Goal: Information Seeking & Learning: Check status

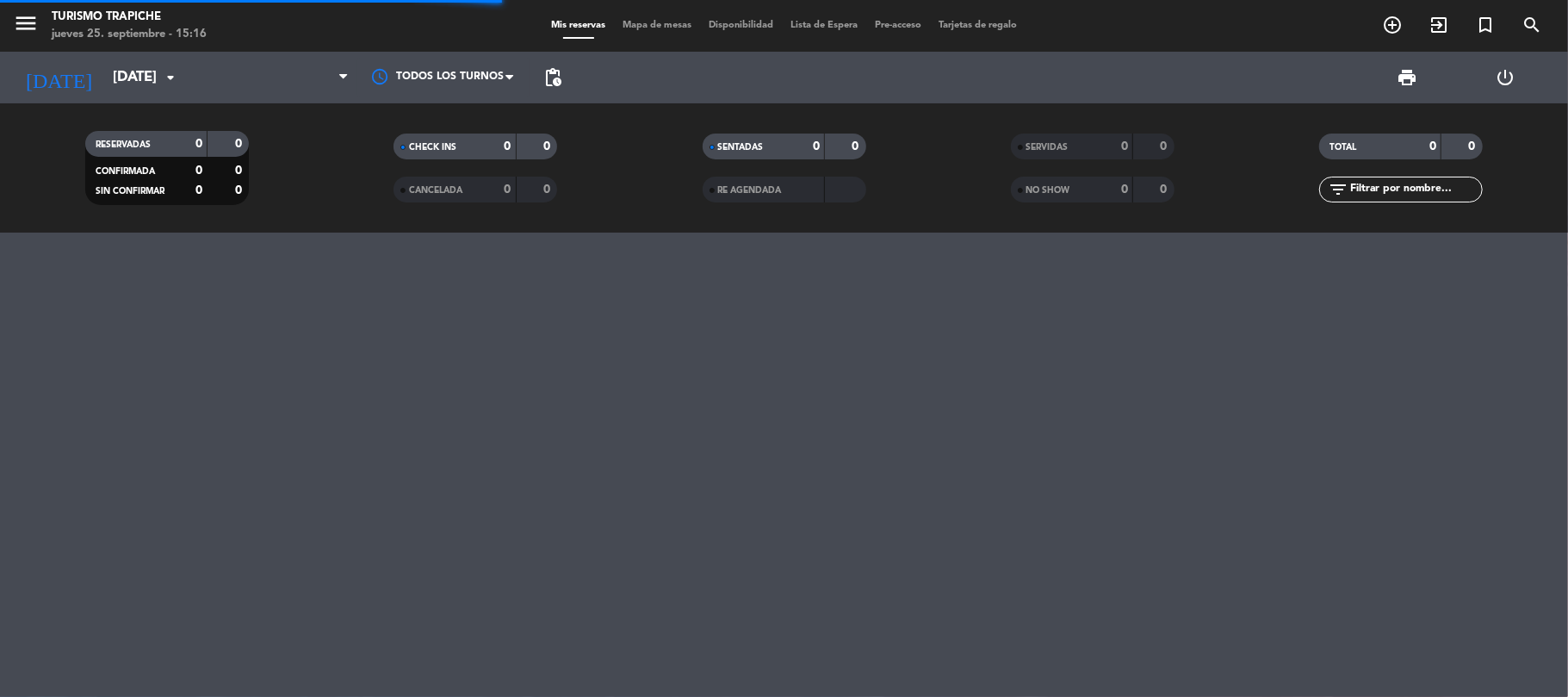
click at [116, 467] on div "menu Turismo Trapiche [DATE] 25. septiembre - 15:16 Mis reservas Mapa de mesas …" at bounding box center [784, 348] width 1568 height 697
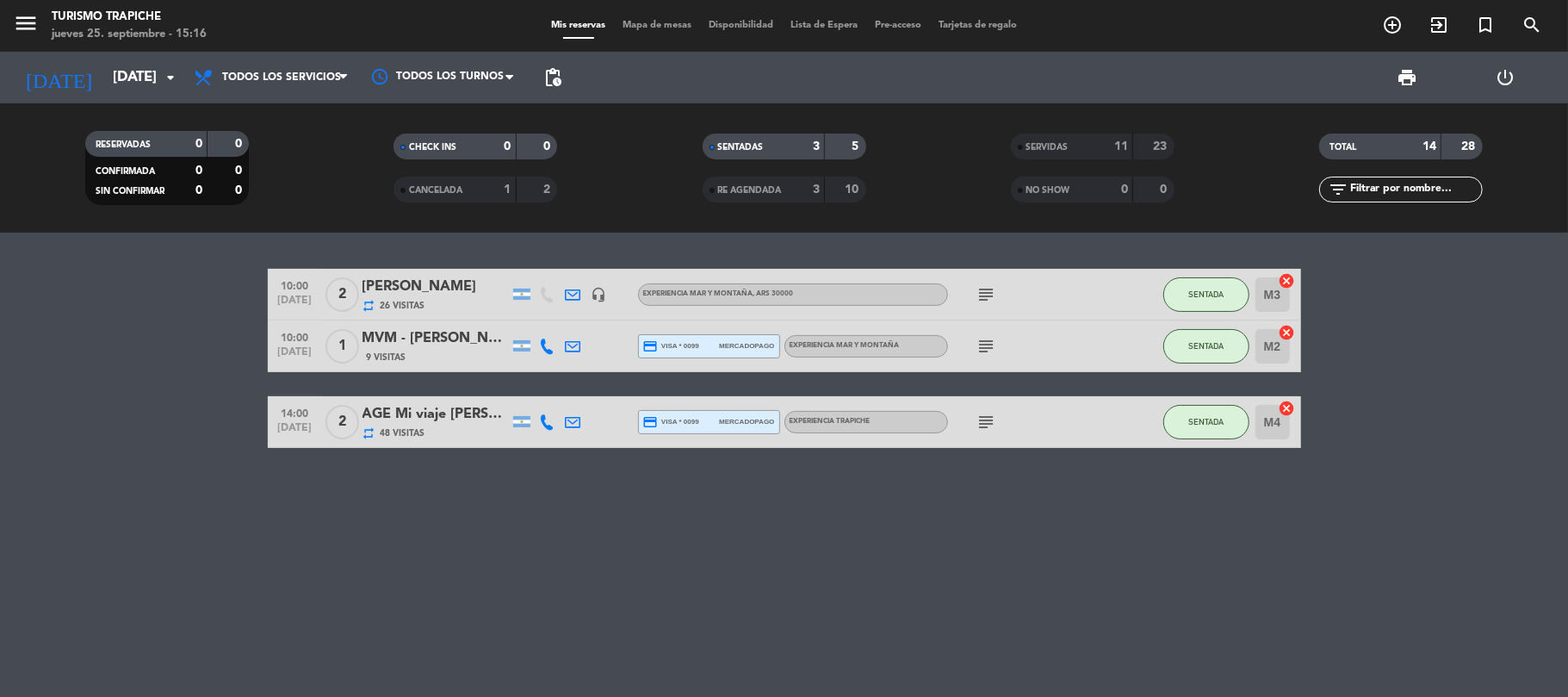
click at [1051, 146] on span "SERVIDAS" at bounding box center [1047, 147] width 43 height 9
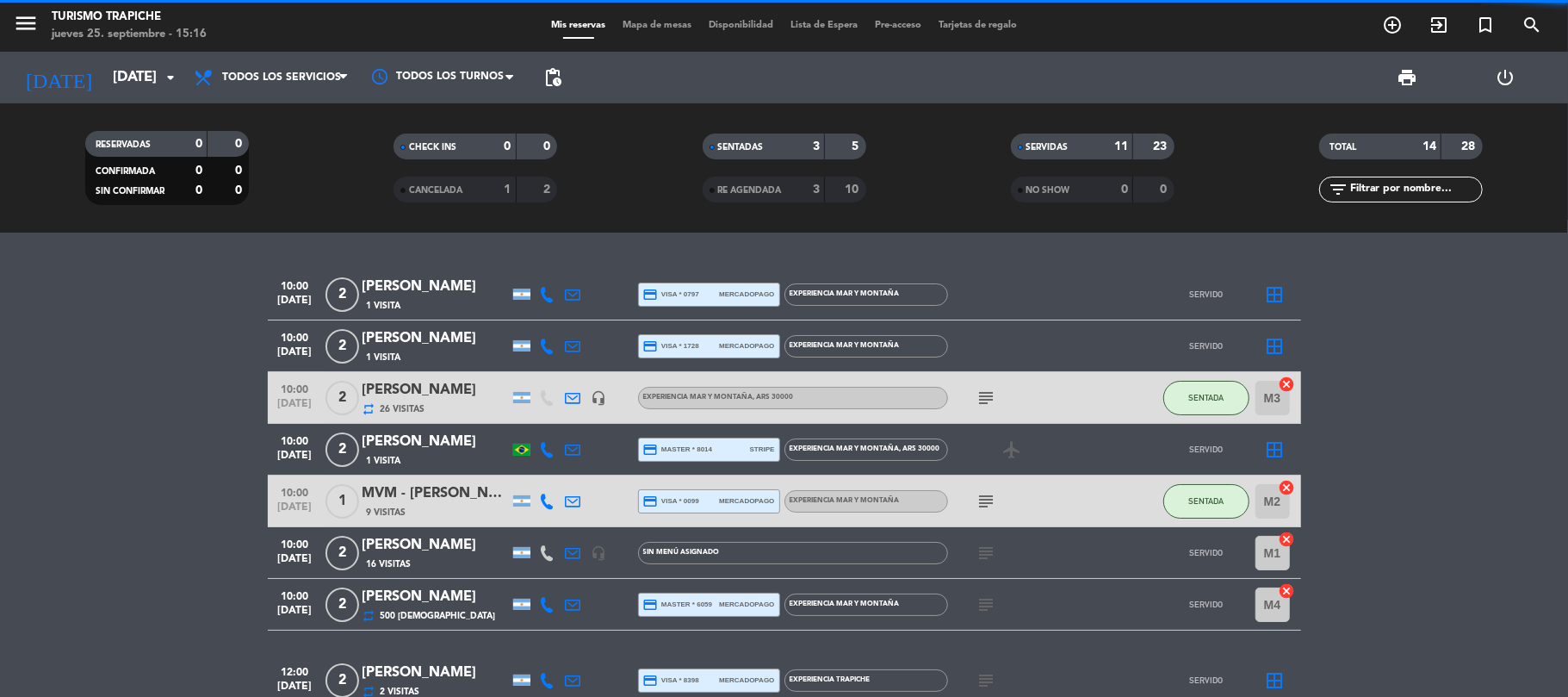
click at [155, 480] on div "10:00 [DATE] 2 [PERSON_NAME] 1 Visita credit_card visa * 0797 mercadopago EXPER…" at bounding box center [784, 465] width 1568 height 464
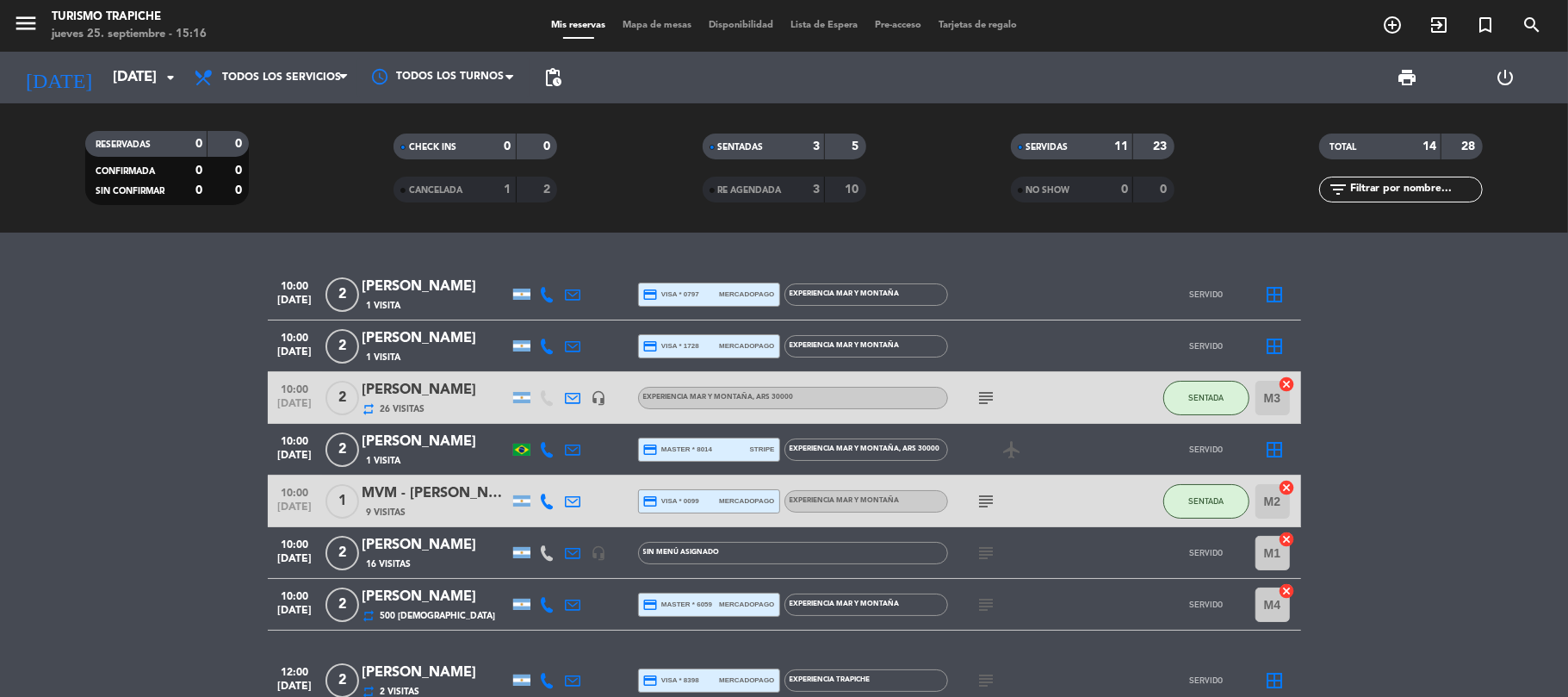
click at [568, 548] on icon at bounding box center [573, 553] width 15 height 15
click at [570, 600] on icon at bounding box center [573, 604] width 15 height 15
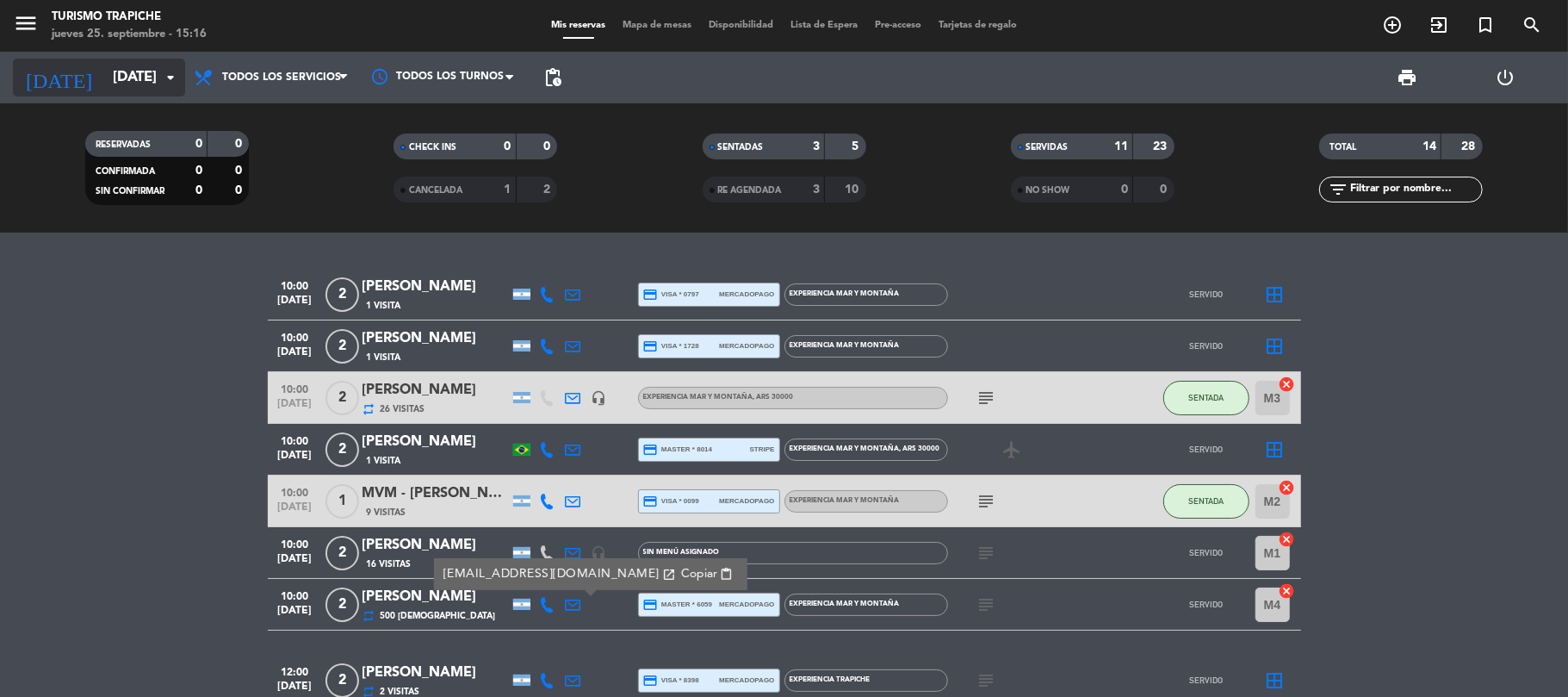
click at [104, 90] on input "[DATE]" at bounding box center [197, 78] width 186 height 33
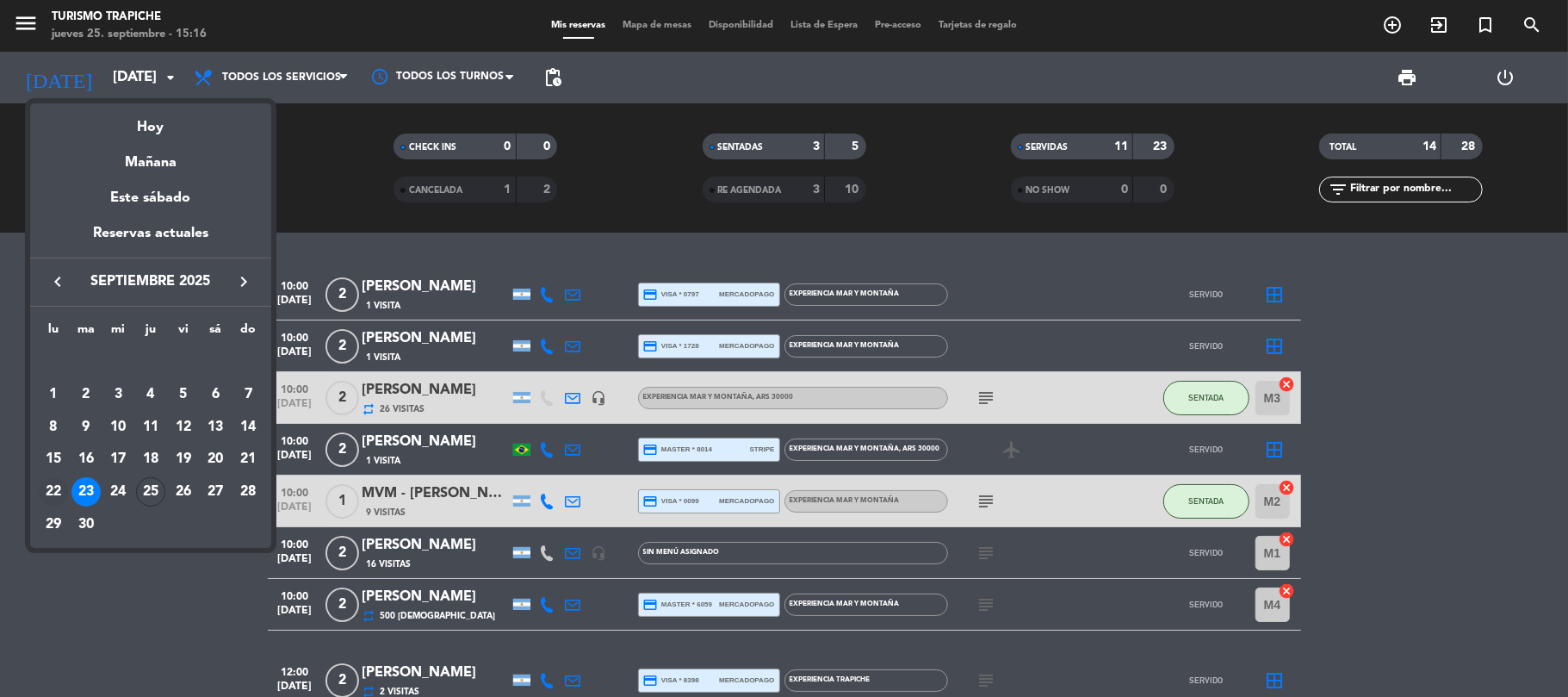
click at [62, 493] on div "22" at bounding box center [53, 491] width 29 height 29
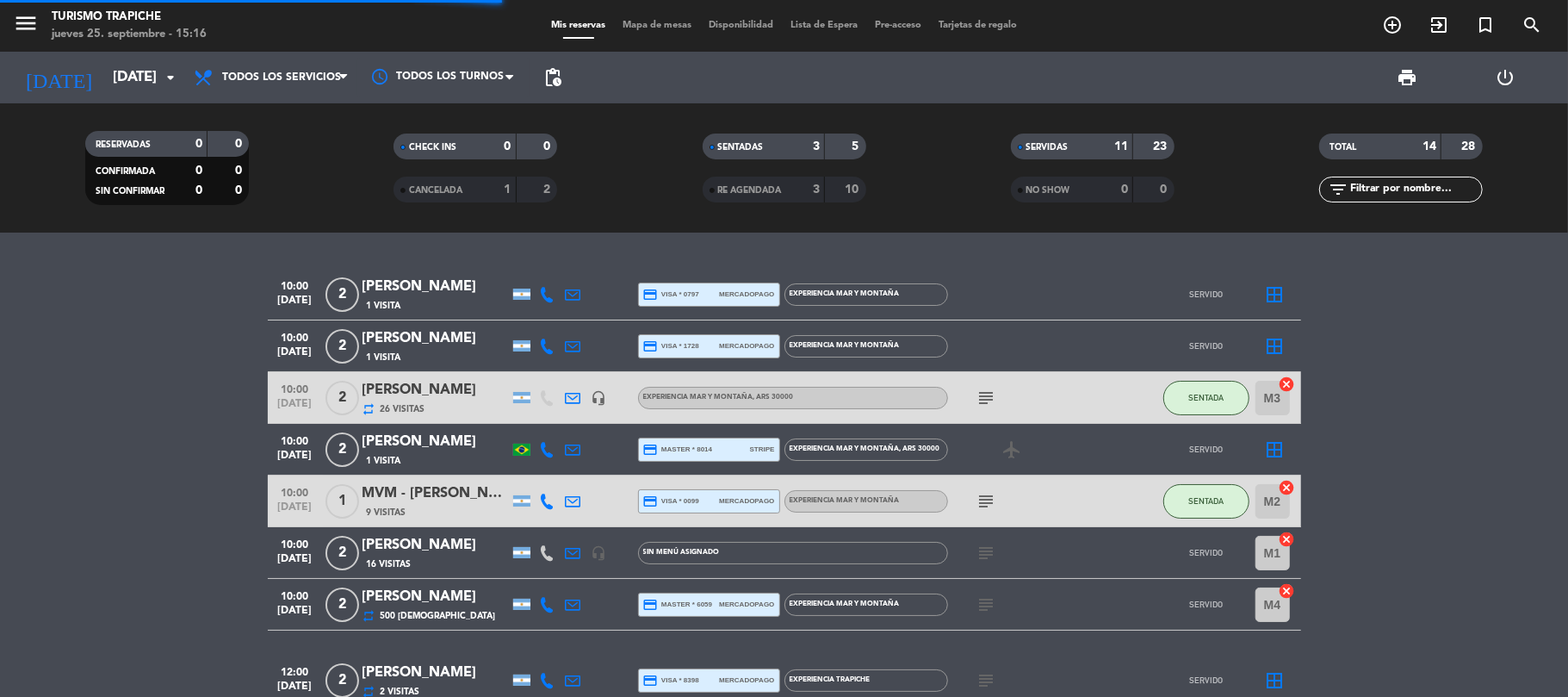
click at [76, 421] on bookings-row "10:00 [DATE] 2 [PERSON_NAME] 1 Visita credit_card visa * 0797 mercadopago EXPER…" at bounding box center [784, 667] width 1568 height 795
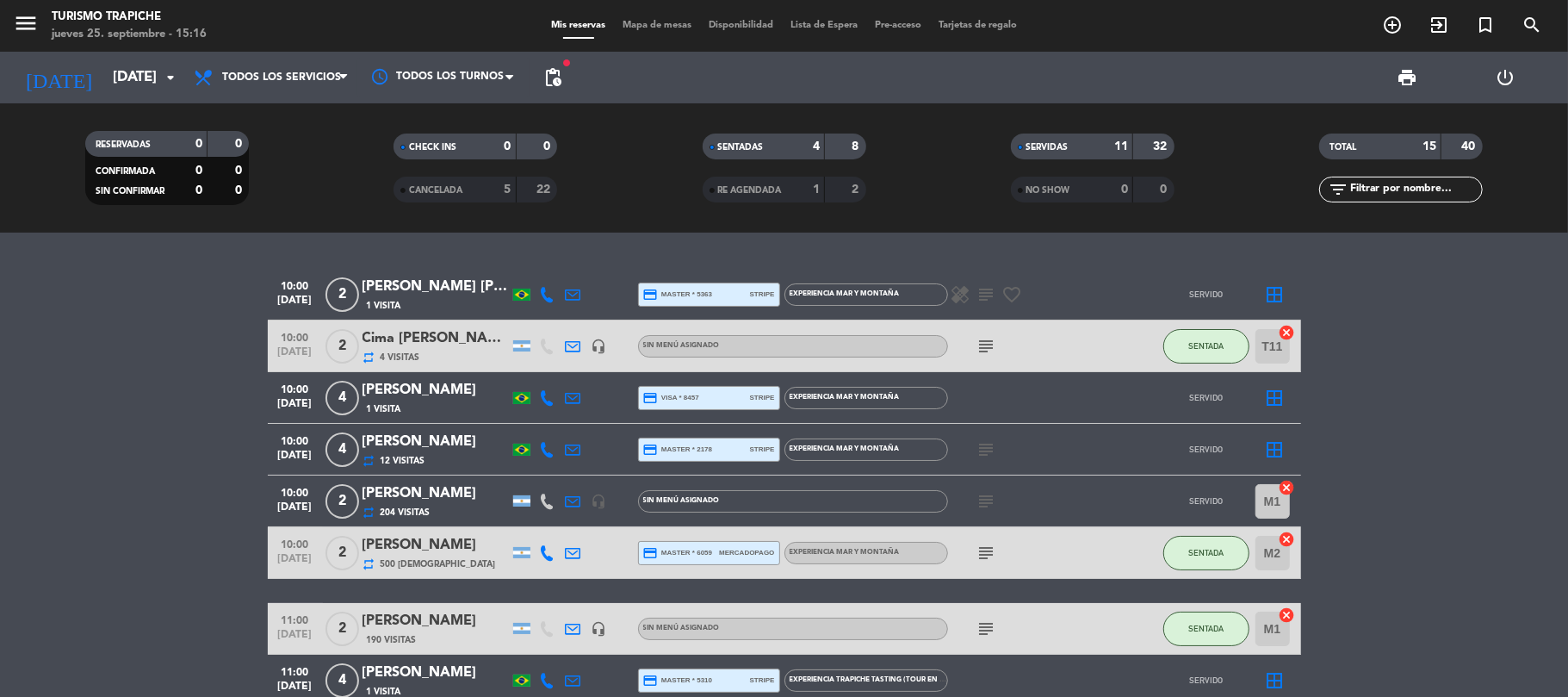
click at [214, 522] on bookings-row "10:00 [DATE] 2 [PERSON_NAME] [PERSON_NAME] 1 Visita credit_card master * 5363 s…" at bounding box center [784, 705] width 1568 height 871
click at [569, 347] on icon at bounding box center [573, 346] width 15 height 15
click at [566, 347] on icon at bounding box center [573, 346] width 15 height 15
click at [979, 341] on icon "subject" at bounding box center [987, 347] width 21 height 21
click at [390, 348] on div "Cima [PERSON_NAME]" at bounding box center [436, 339] width 147 height 23
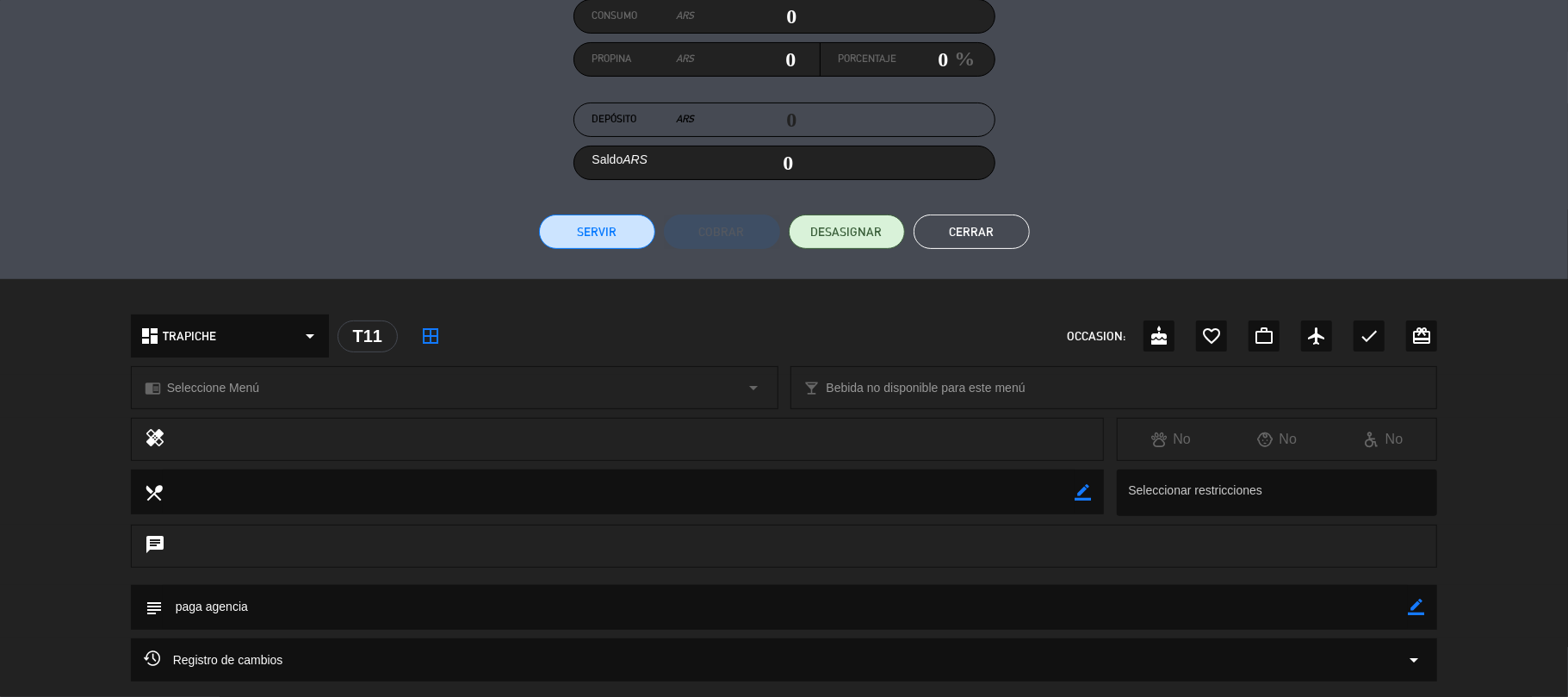
scroll to position [429, 0]
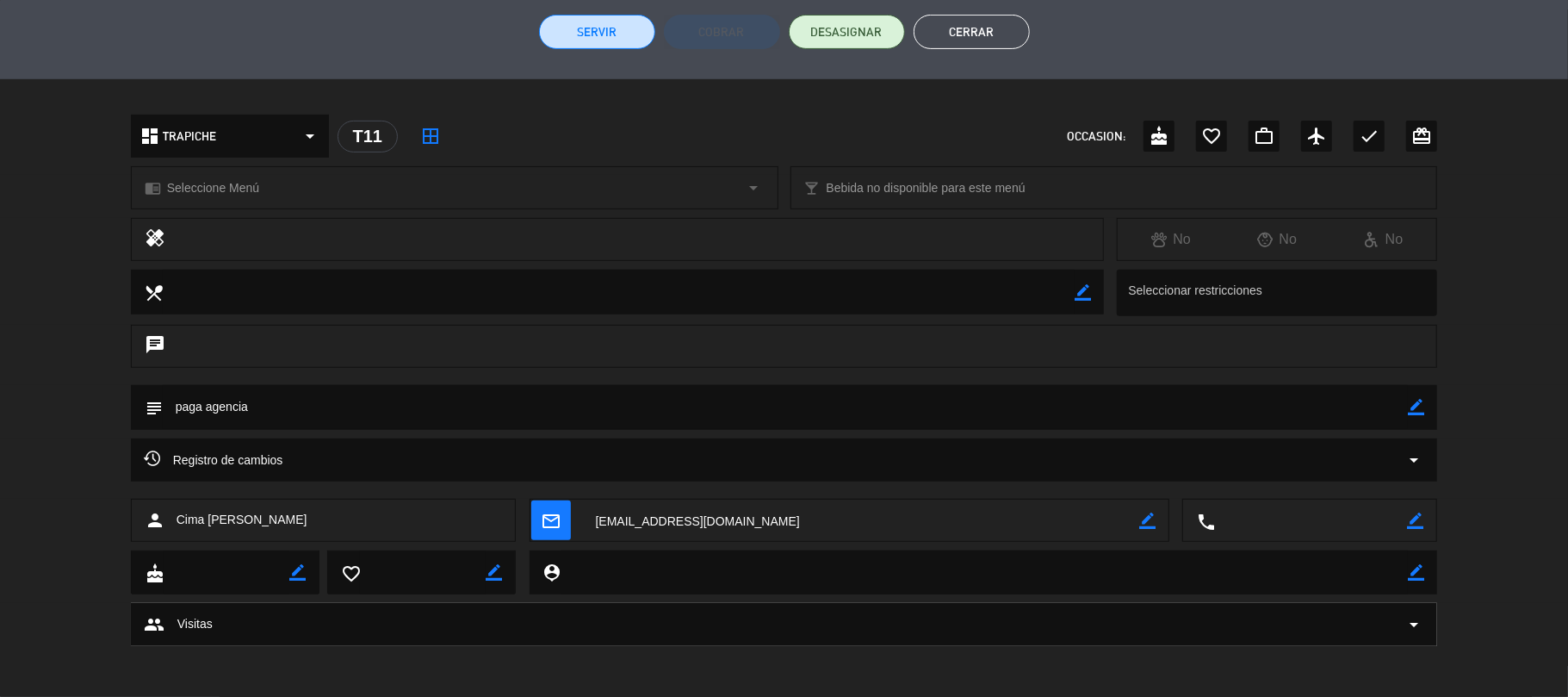
drag, startPoint x: 299, startPoint y: 517, endPoint x: 180, endPoint y: 535, distance: 120.4
click at [180, 535] on div "person Cima [PERSON_NAME]" at bounding box center [323, 520] width 385 height 43
copy span "Cima [PERSON_NAME]"
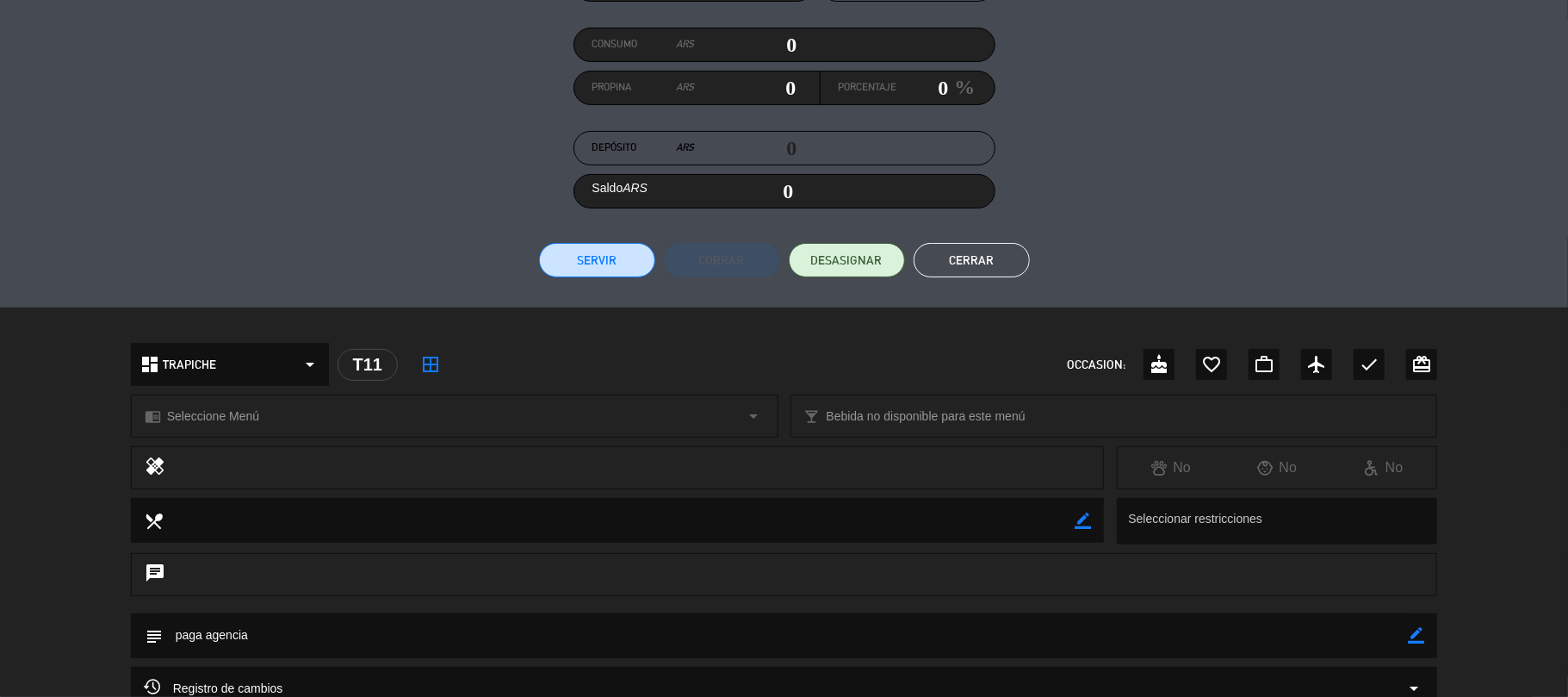
scroll to position [200, 0]
click at [979, 259] on button "Cerrar" at bounding box center [971, 260] width 116 height 34
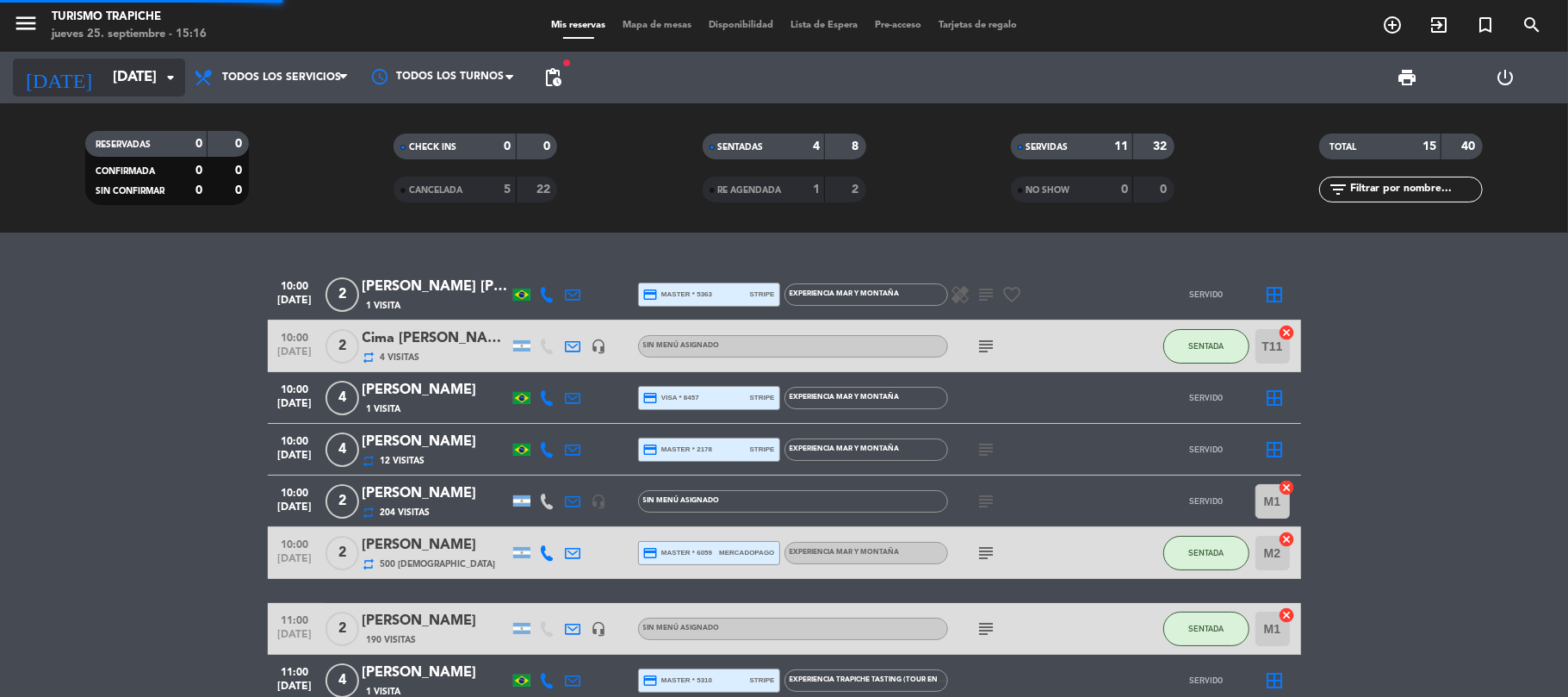
click at [91, 59] on div "[DATE] [DATE] arrow_drop_down" at bounding box center [99, 78] width 172 height 38
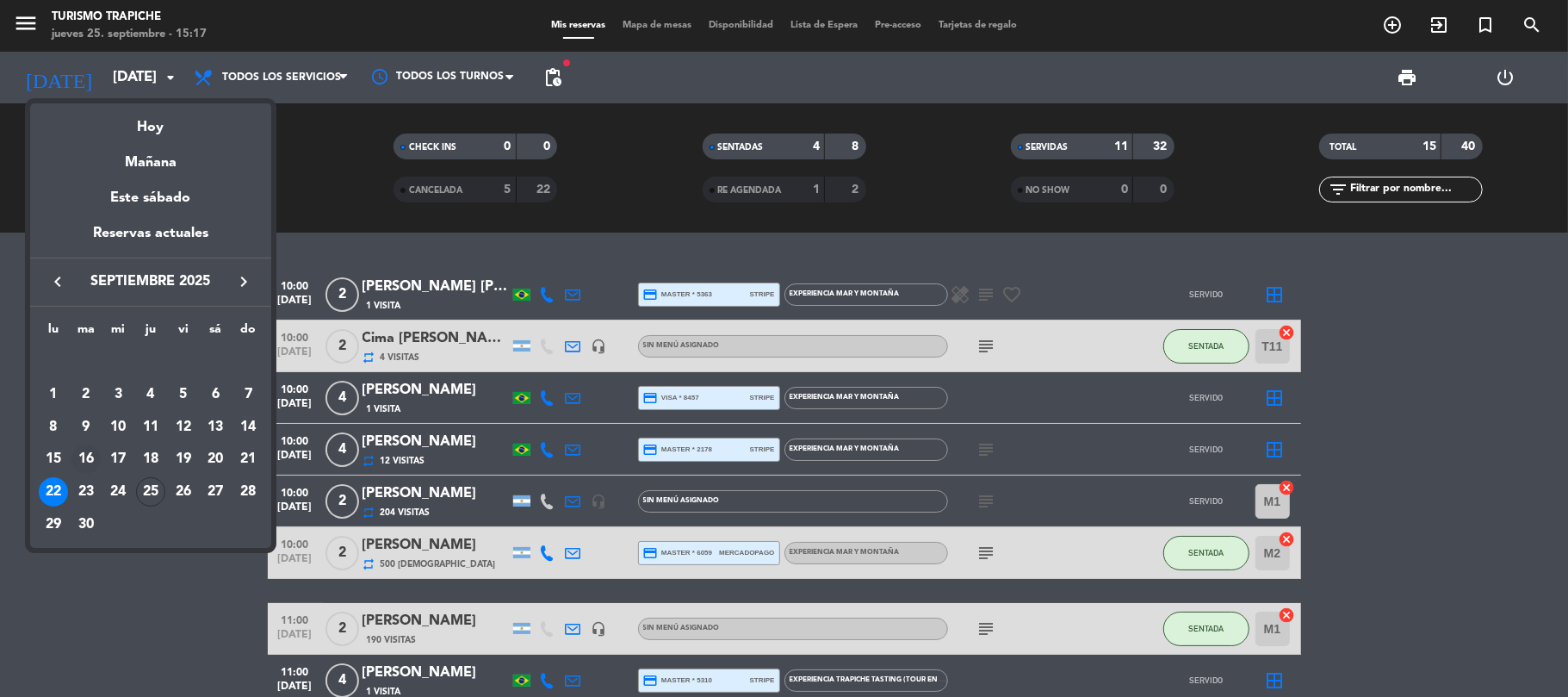
click at [90, 460] on div "16" at bounding box center [85, 458] width 29 height 29
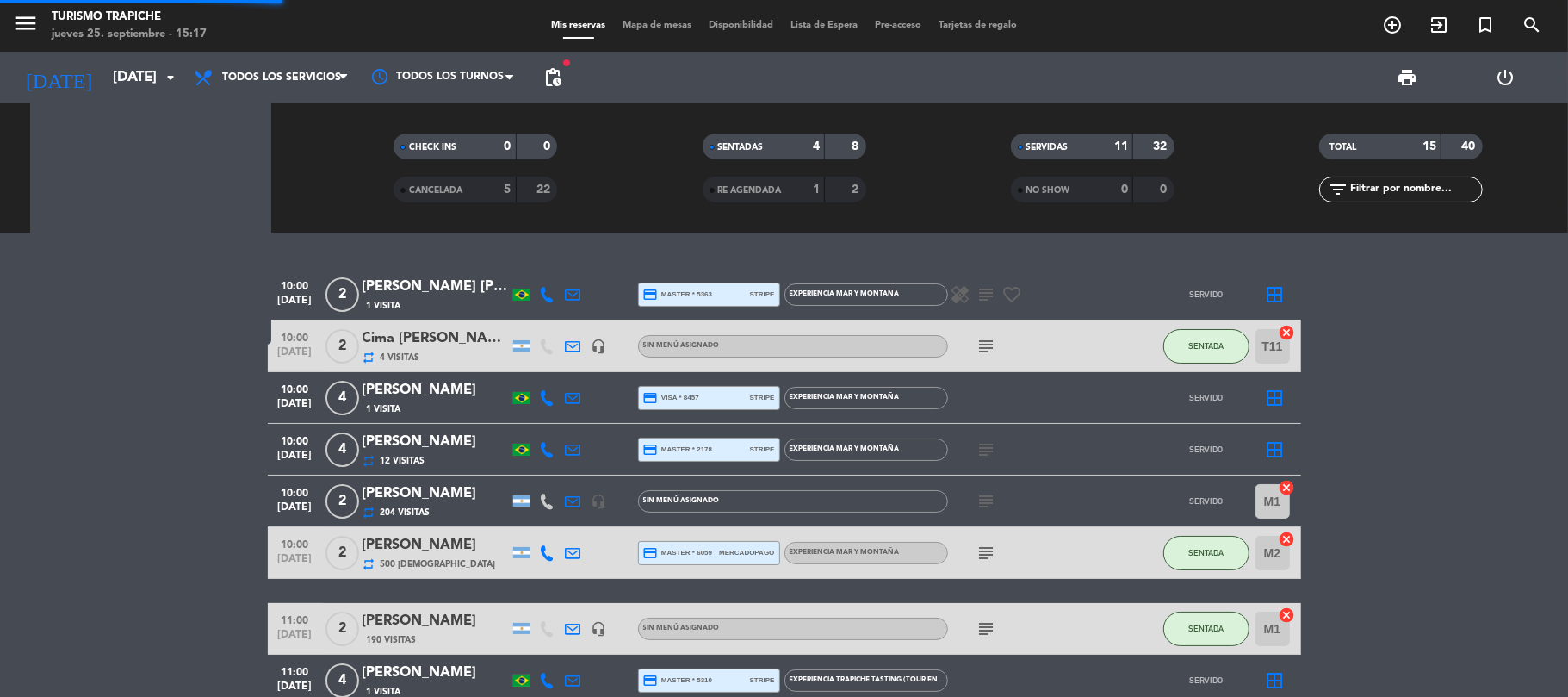
click at [90, 463] on bookings-row "10:00 [DATE] 2 [PERSON_NAME] [PERSON_NAME] 1 Visita credit_card master * 5363 s…" at bounding box center [784, 705] width 1568 height 871
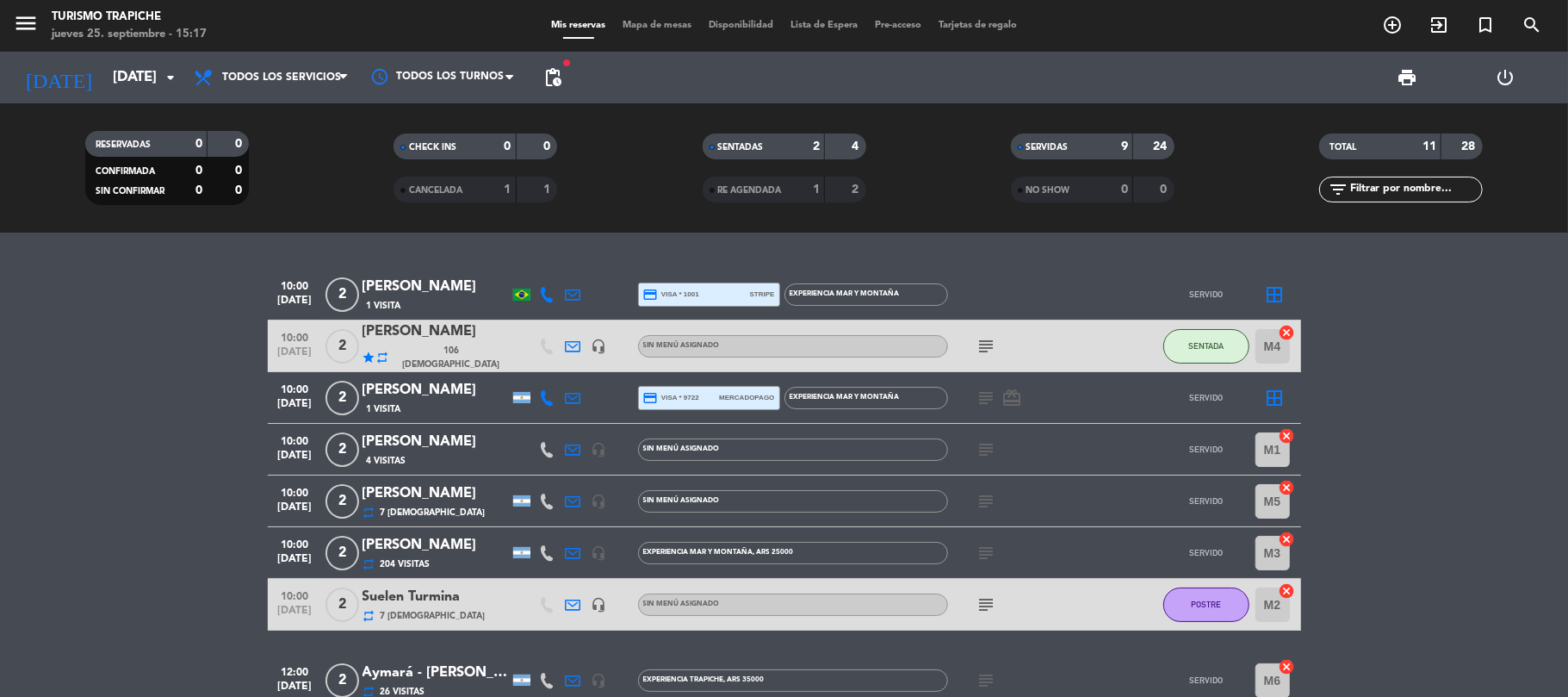
click at [1031, 132] on div "SERVIDAS 9 24 NO SHOW 0 0" at bounding box center [1093, 168] width 309 height 95
click at [1023, 142] on div "SERVIDAS" at bounding box center [1055, 147] width 80 height 20
click at [36, 384] on bookings-row "10:00 [DATE] 2 [PERSON_NAME] 1 Visita credit_card visa * 1001 stripe EXPERIENCI…" at bounding box center [784, 577] width 1568 height 617
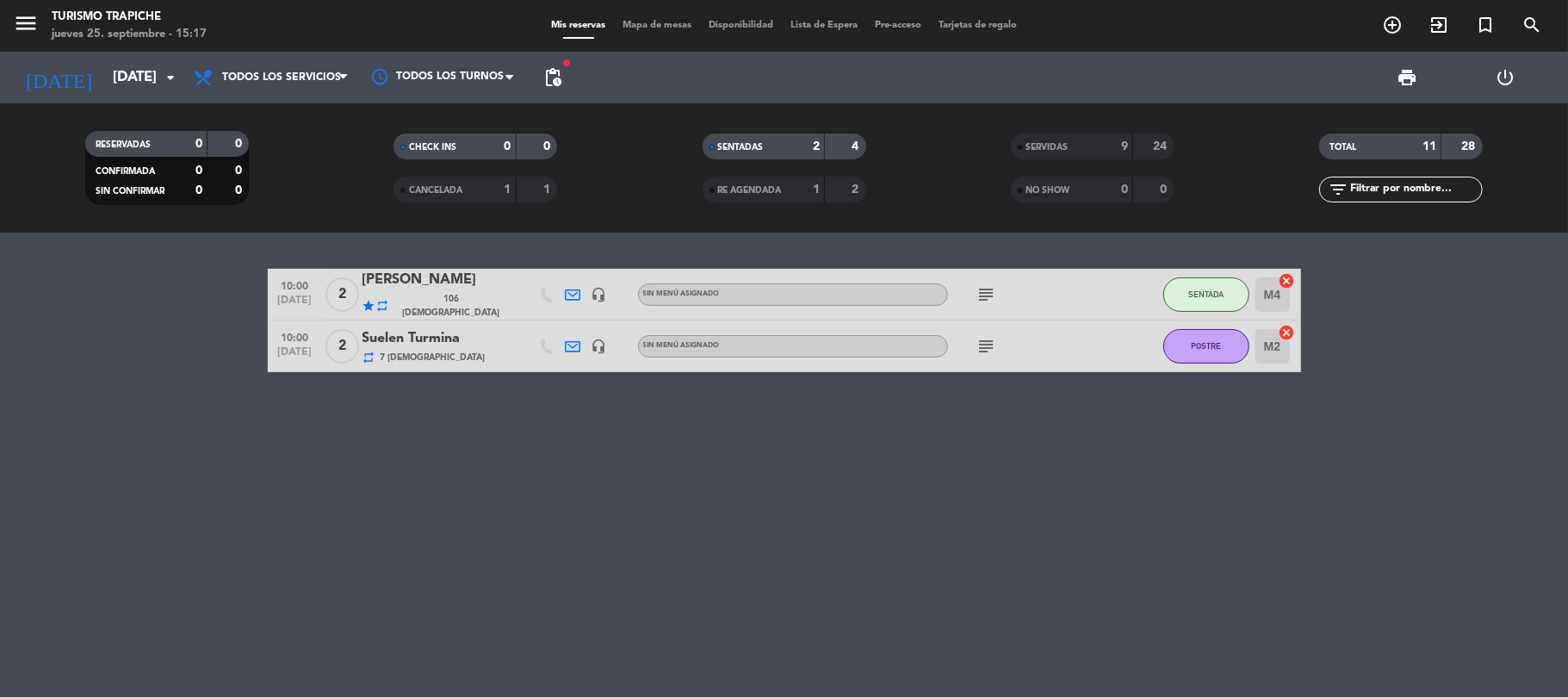
click at [575, 339] on icon at bounding box center [573, 346] width 15 height 15
click at [574, 290] on icon at bounding box center [573, 295] width 15 height 15
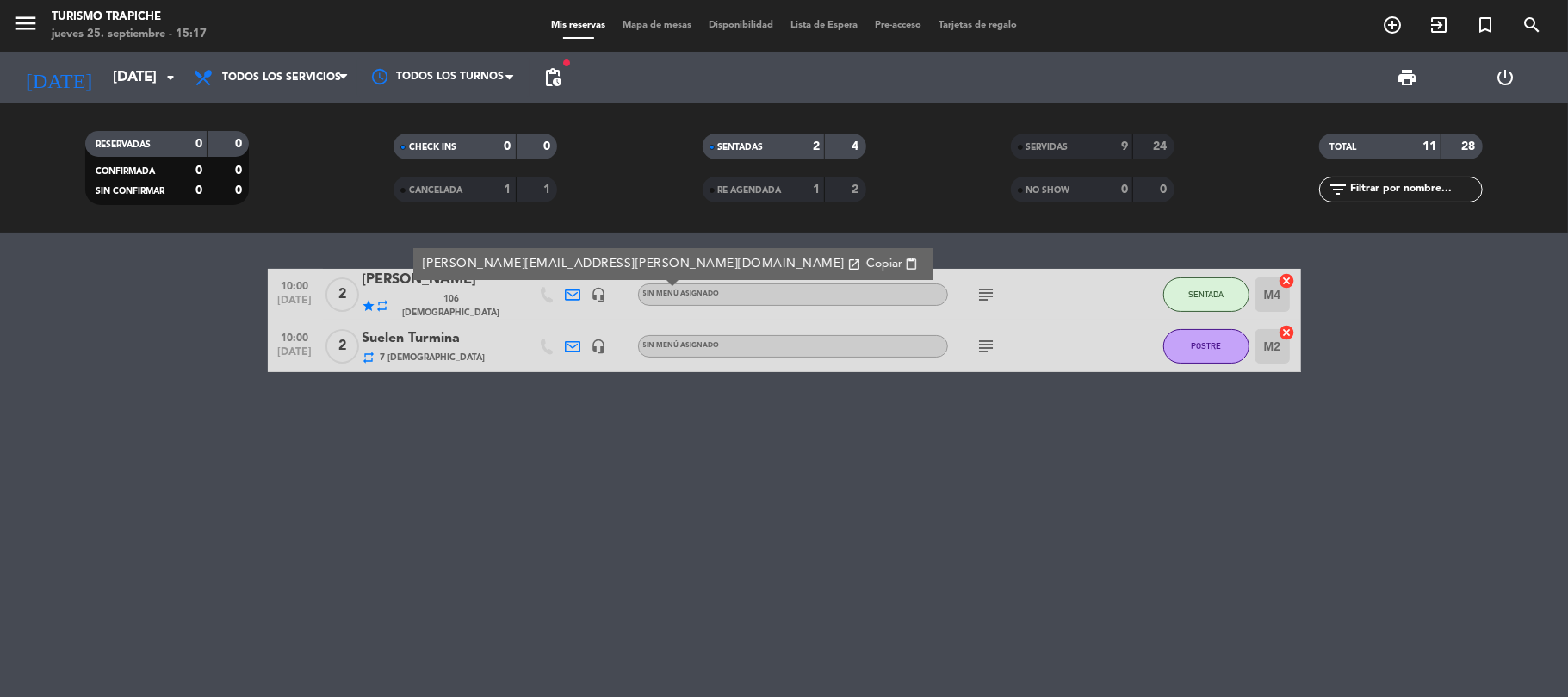
click at [993, 341] on icon "subject" at bounding box center [987, 347] width 21 height 21
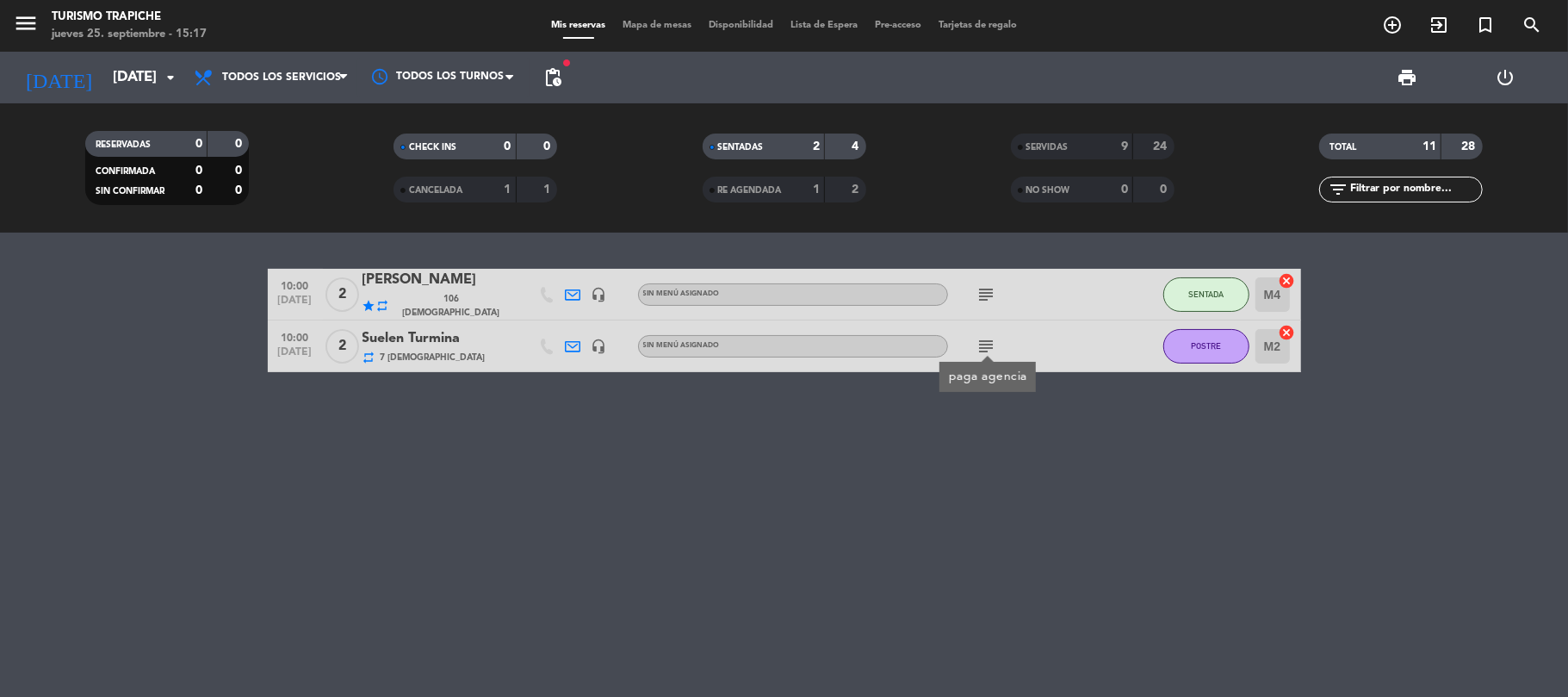
click at [459, 351] on div "repeat 7 Visitas" at bounding box center [436, 356] width 147 height 14
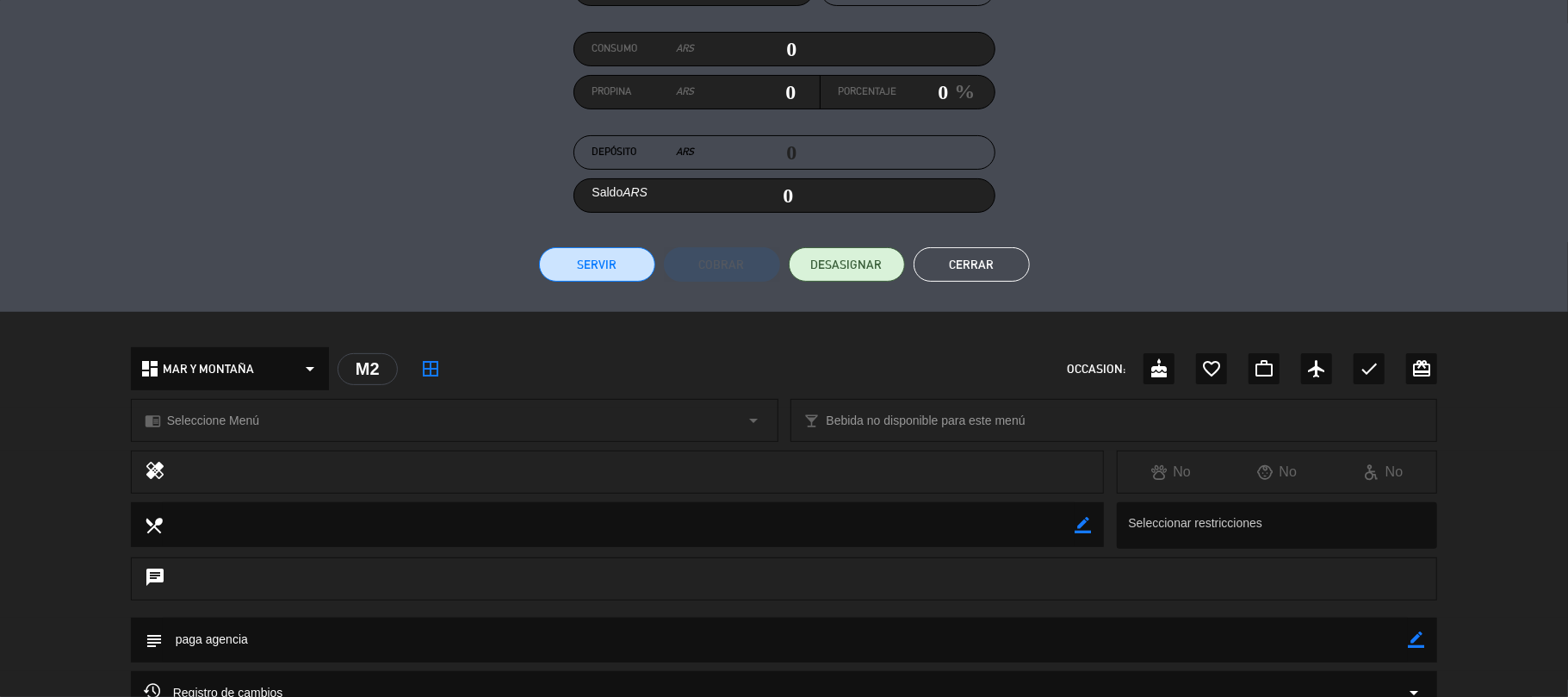
scroll to position [429, 0]
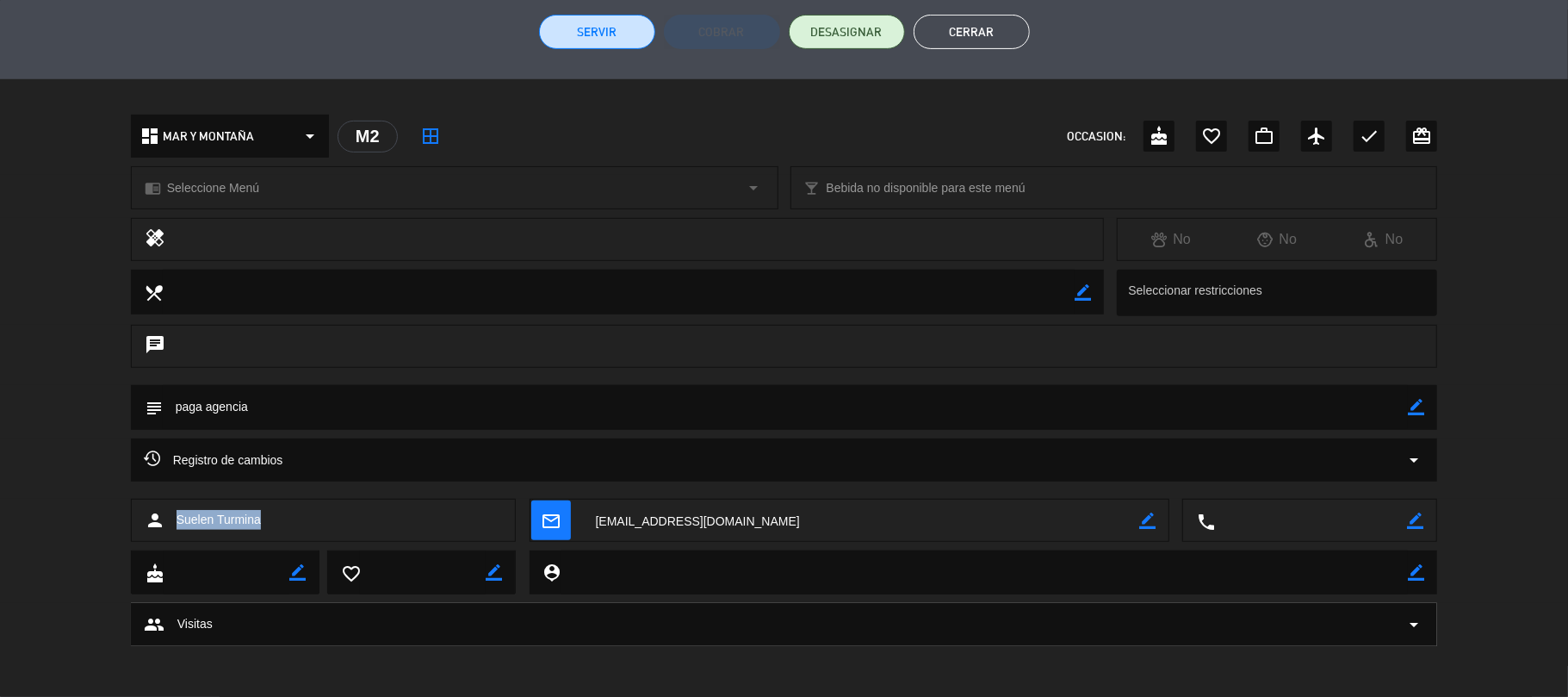
drag, startPoint x: 214, startPoint y: 527, endPoint x: 167, endPoint y: 528, distance: 47.0
click at [167, 528] on div "person [PERSON_NAME]" at bounding box center [323, 520] width 385 height 43
copy div "Suelen Turmina"
click at [958, 25] on button "Cerrar" at bounding box center [971, 31] width 116 height 34
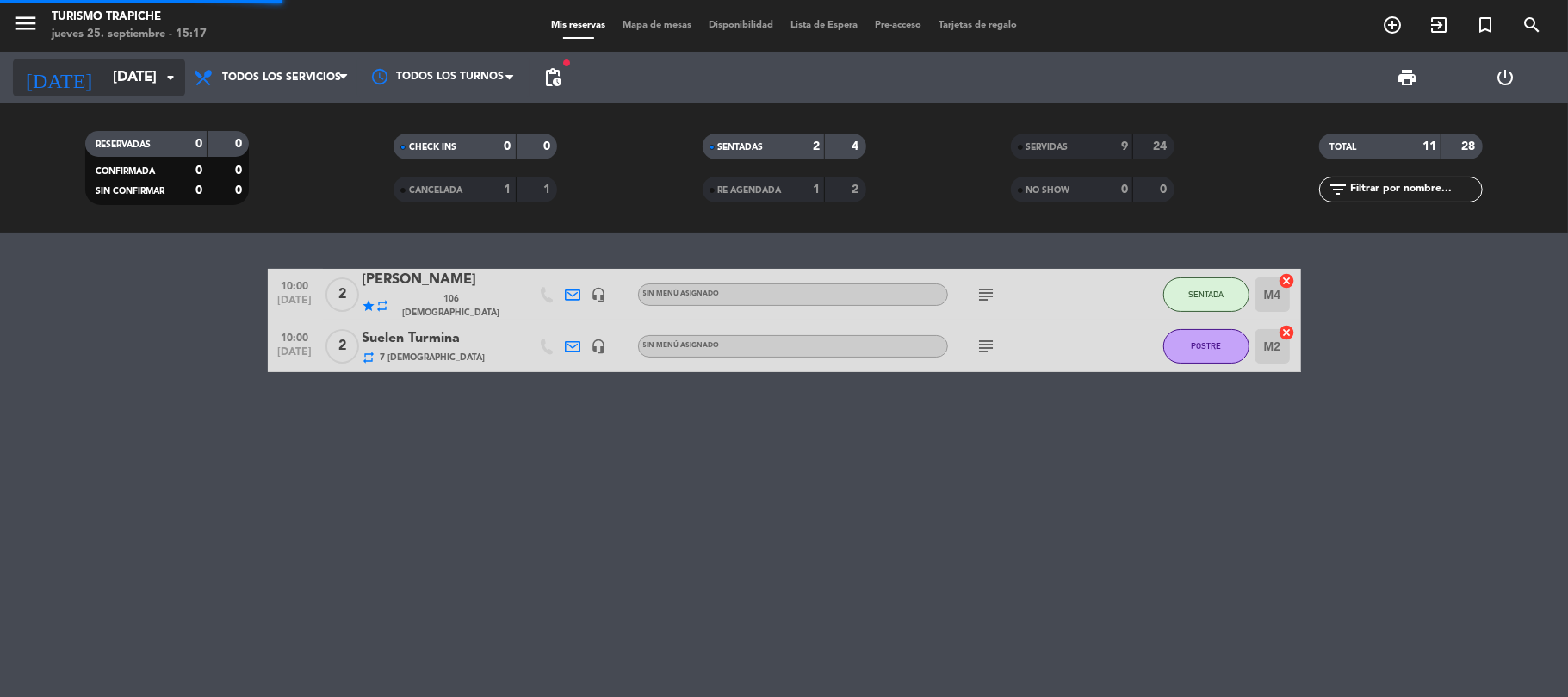
click at [48, 88] on icon "[DATE]" at bounding box center [59, 78] width 91 height 38
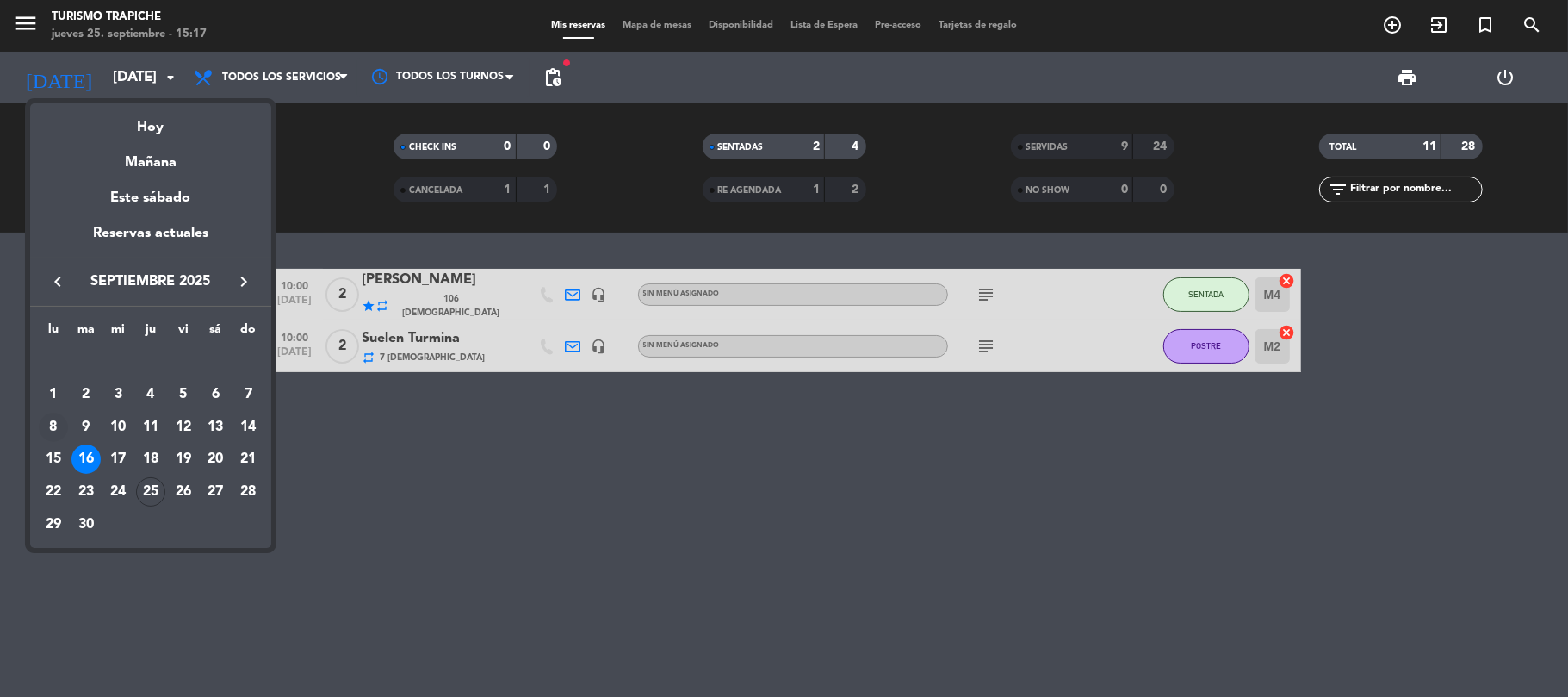
click at [59, 423] on div "8" at bounding box center [53, 427] width 29 height 29
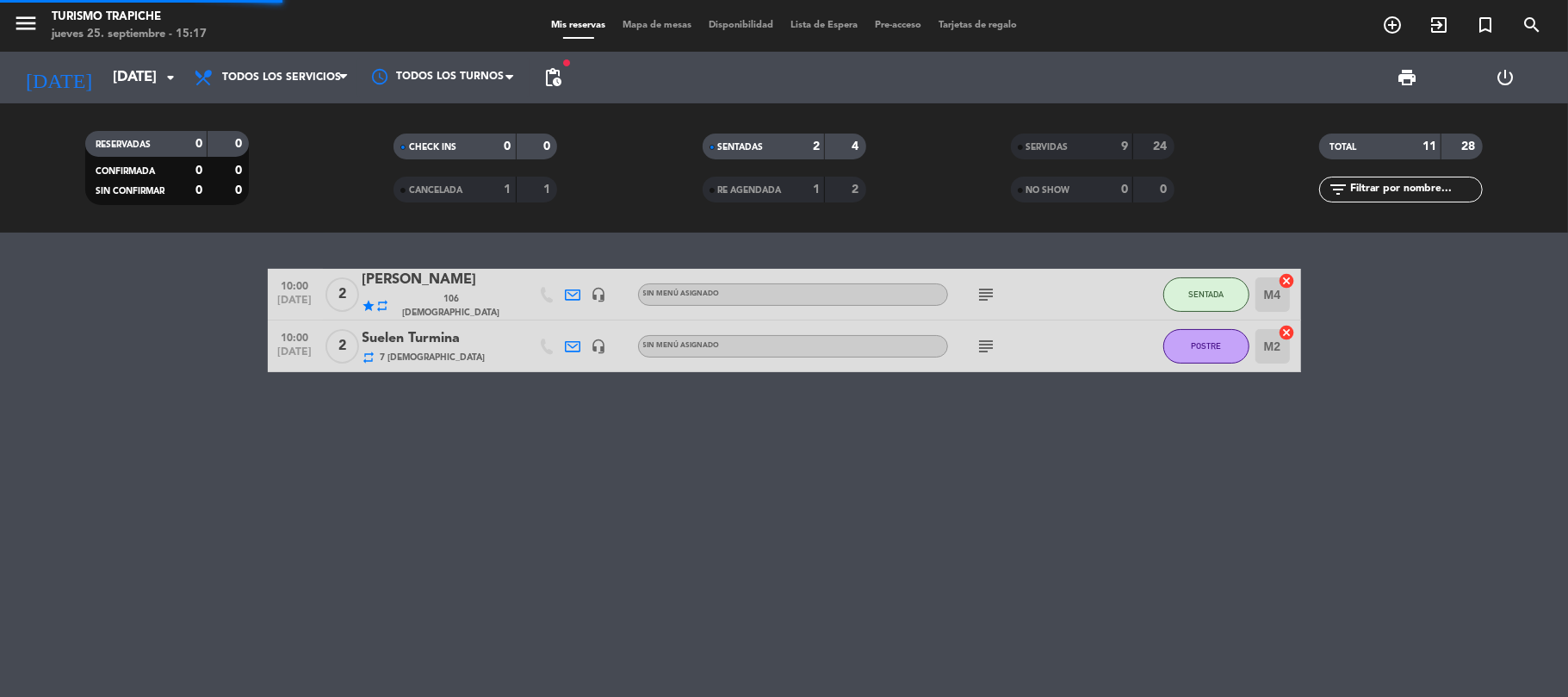
click at [90, 428] on div "10:00 [DATE] 2 [PERSON_NAME] star repeat 106 Visitas headset_mic Sin menú asign…" at bounding box center [784, 465] width 1568 height 464
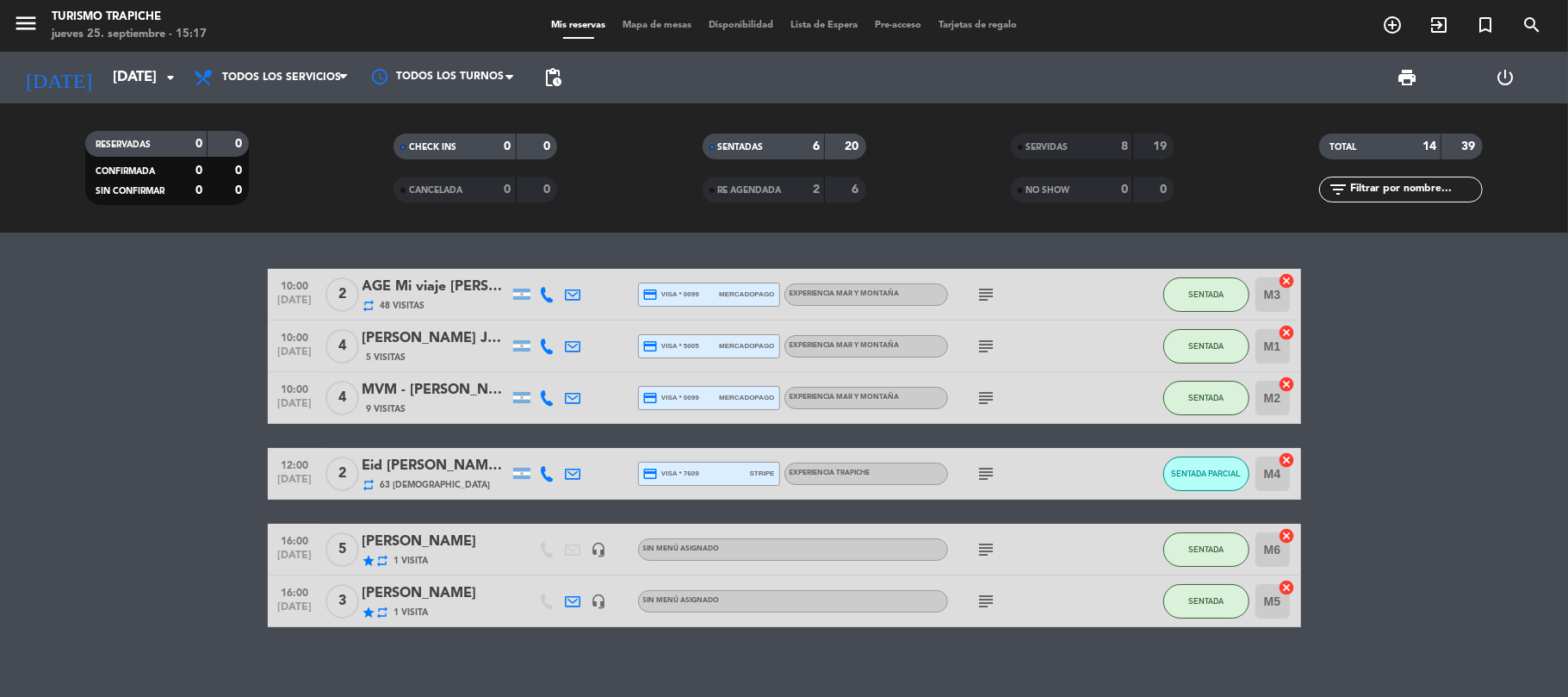
click at [569, 346] on icon at bounding box center [573, 346] width 15 height 15
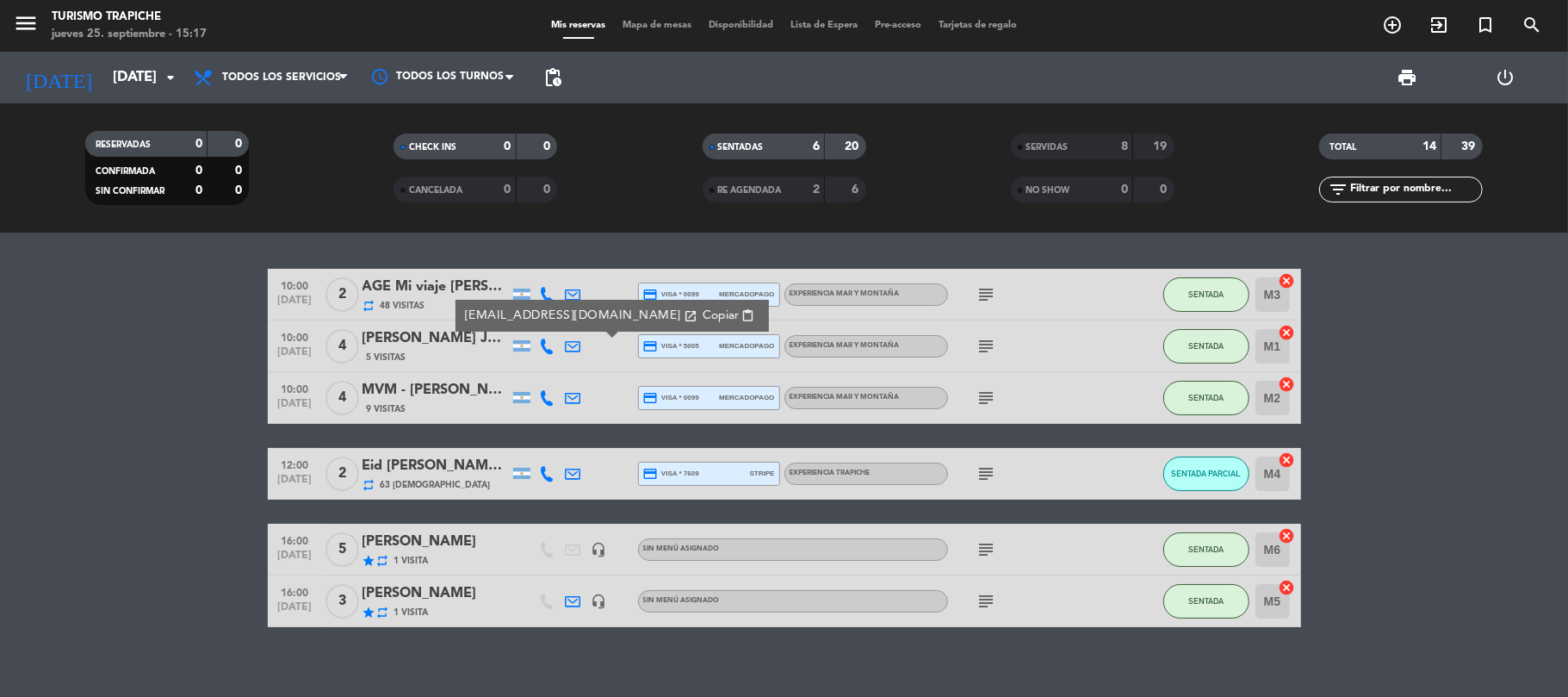
click at [422, 334] on div "[PERSON_NAME] JUNIOR X 4" at bounding box center [436, 339] width 147 height 23
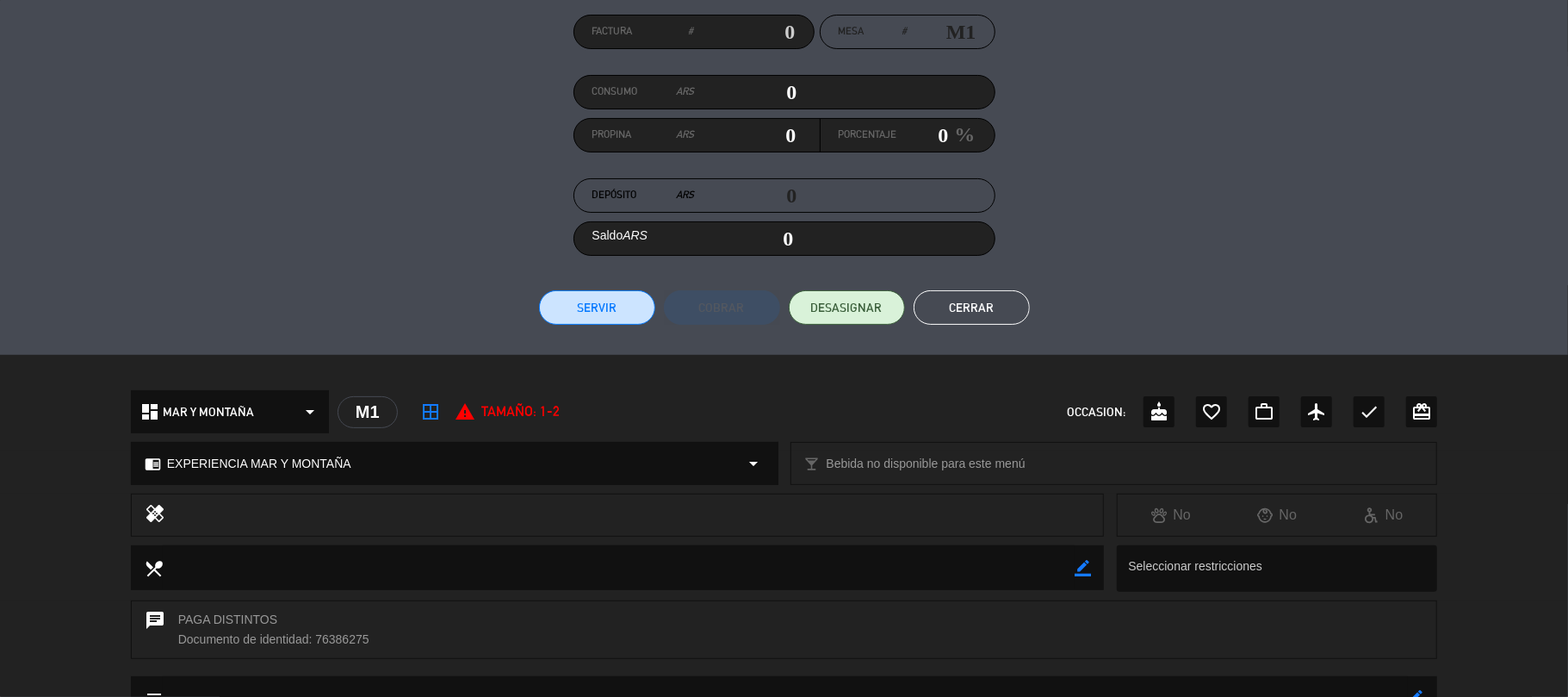
scroll to position [444, 0]
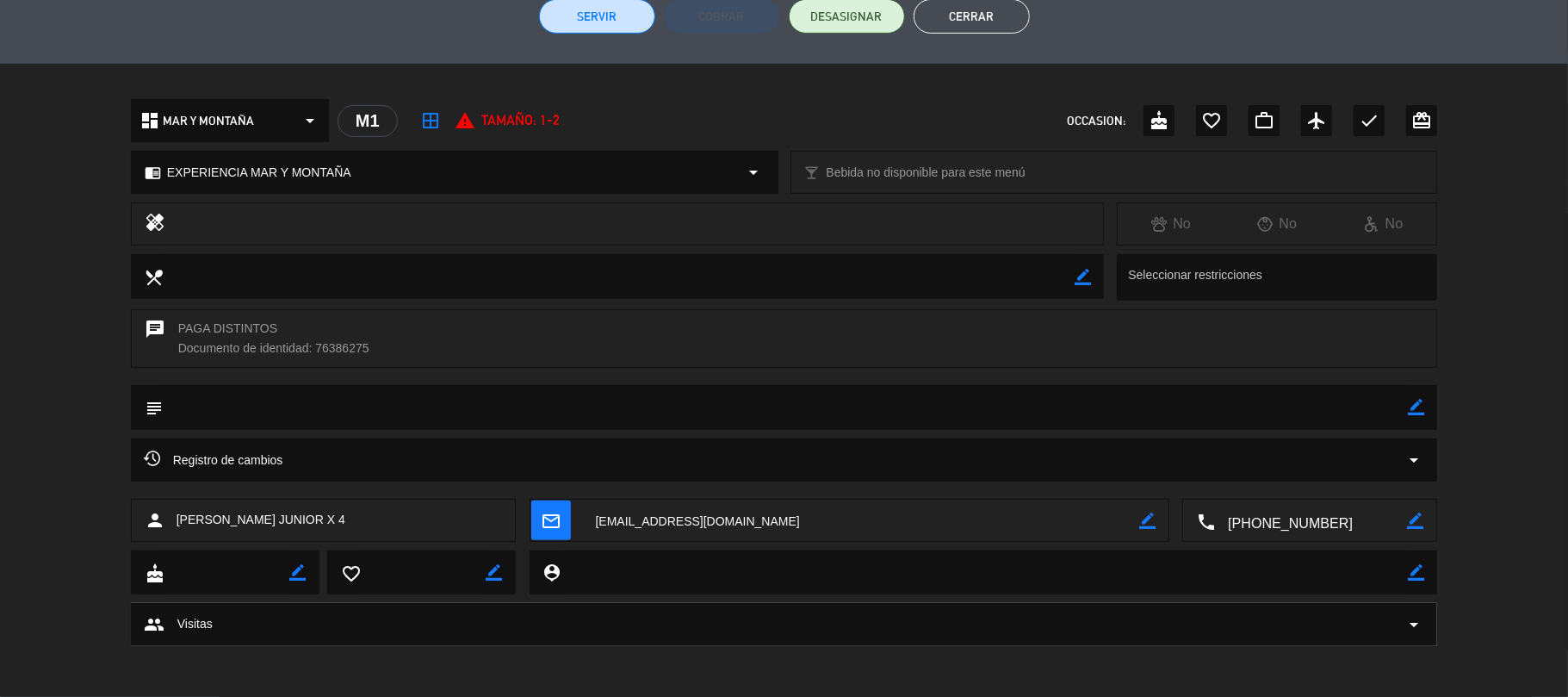
drag, startPoint x: 411, startPoint y: 528, endPoint x: 179, endPoint y: 534, distance: 232.1
click at [179, 534] on div "person [PERSON_NAME] JUNIOR X 4" at bounding box center [323, 520] width 385 height 43
copy span "[PERSON_NAME] JUNIOR X 4"
click at [945, 14] on button "Cerrar" at bounding box center [971, 16] width 116 height 34
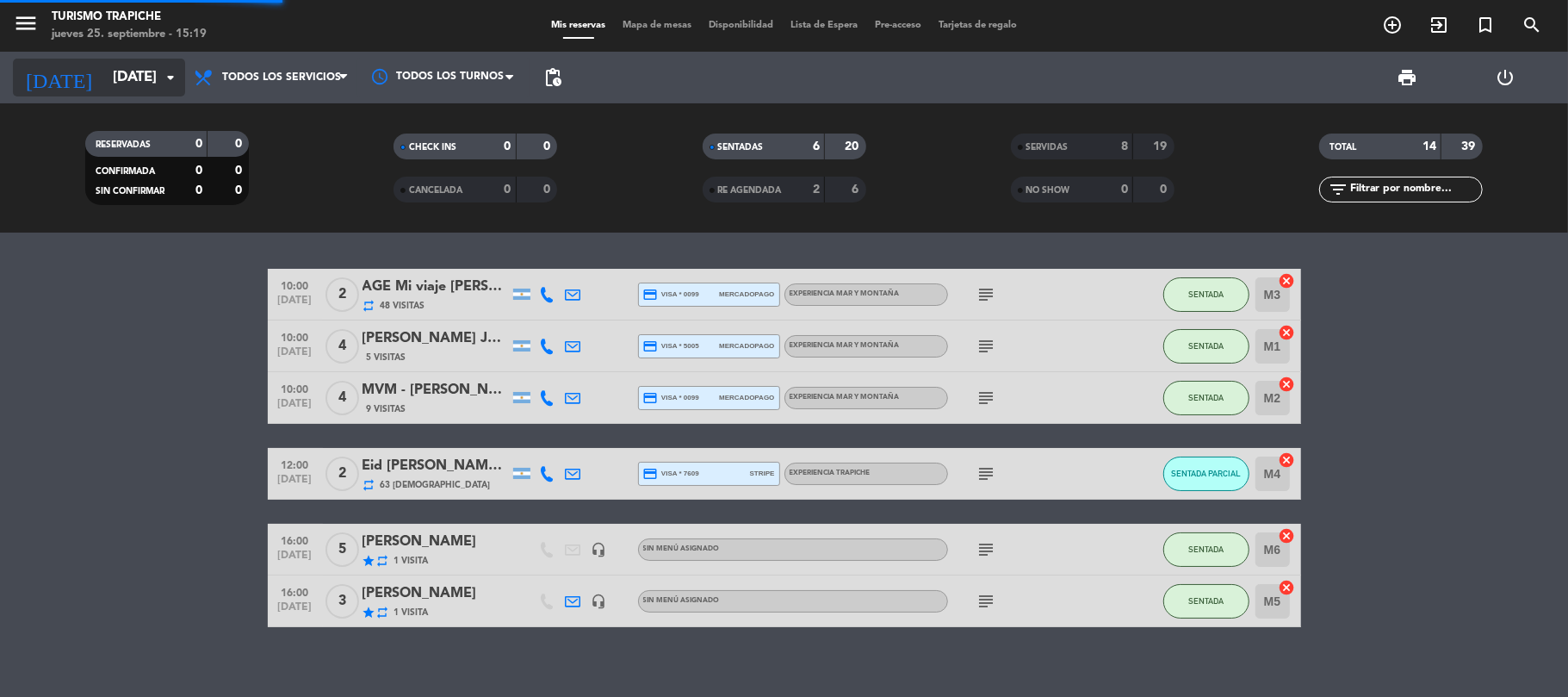
click at [104, 69] on input "[DATE]" at bounding box center [197, 78] width 186 height 33
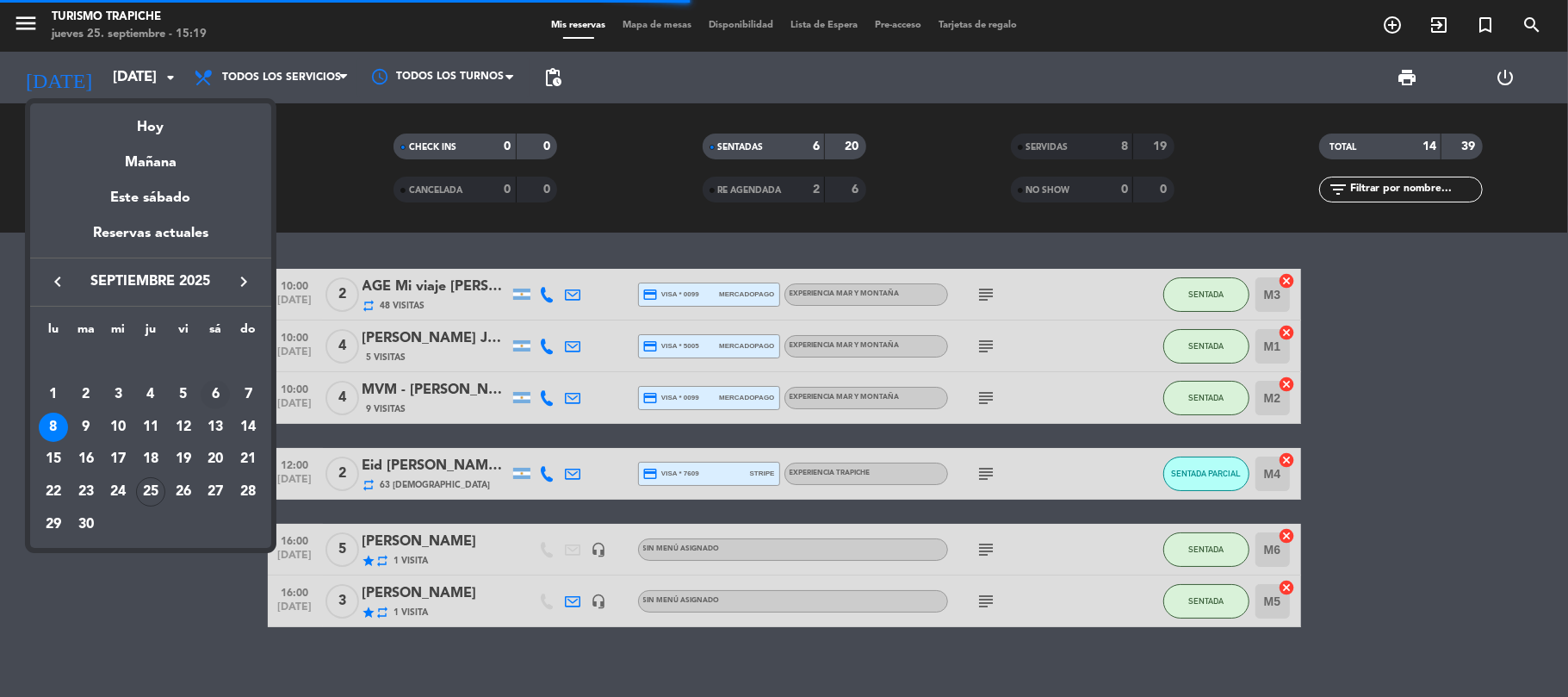
click at [217, 391] on div "6" at bounding box center [215, 394] width 29 height 29
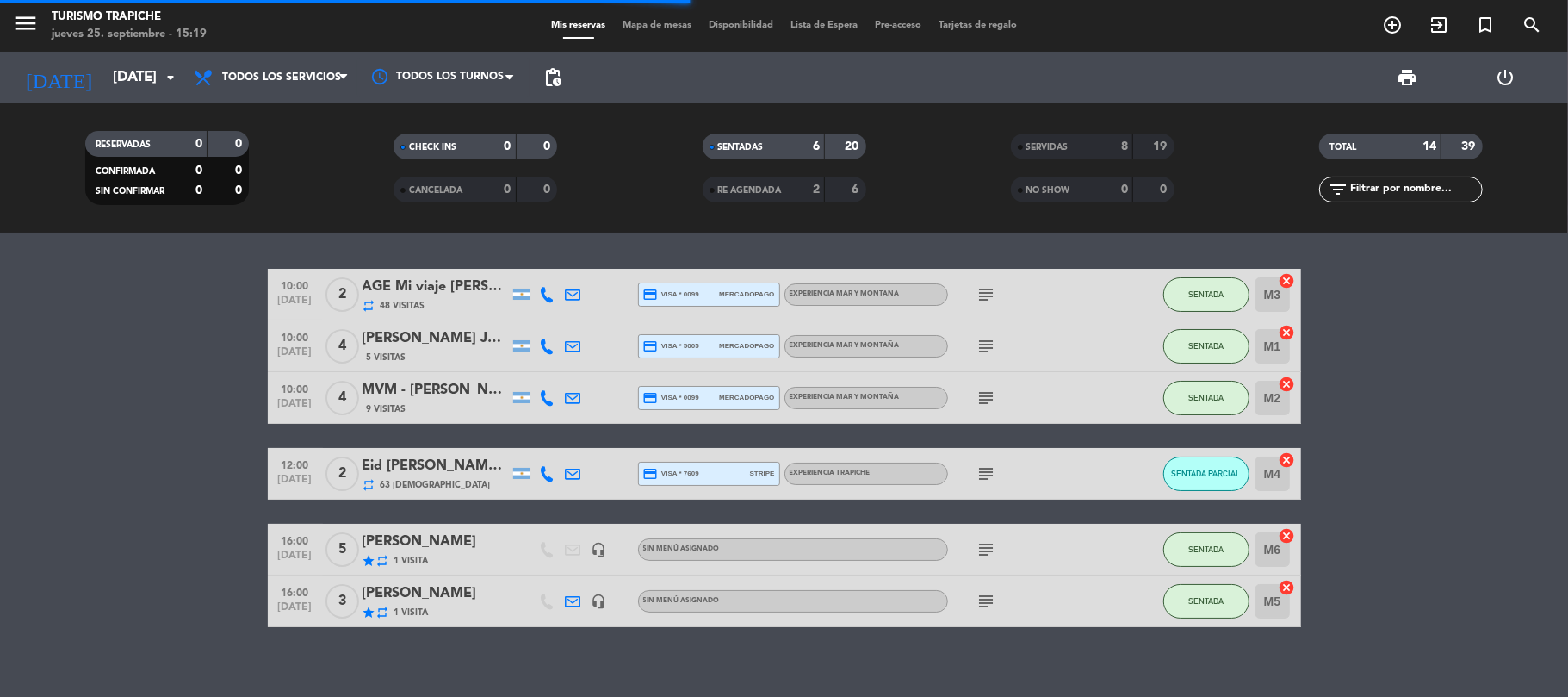
type input "[DATE]"
click at [177, 386] on bookings-row "10:00 [DATE] 2 AGE Mi viaje [PERSON_NAME] / [PERSON_NAME] x2 repeat 48 Visitas …" at bounding box center [784, 448] width 1568 height 358
click at [138, 438] on bookings-row "10:00 [DATE] 2 AGE Mi viaje [PERSON_NAME] / [PERSON_NAME] x2 repeat 48 Visitas …" at bounding box center [784, 448] width 1568 height 358
click at [176, 309] on bookings-row "10:00 [DATE] 2 AGE Mi viaje [PERSON_NAME] / [PERSON_NAME] x2 repeat 48 Visitas …" at bounding box center [784, 448] width 1568 height 358
